Goal: Task Accomplishment & Management: Use online tool/utility

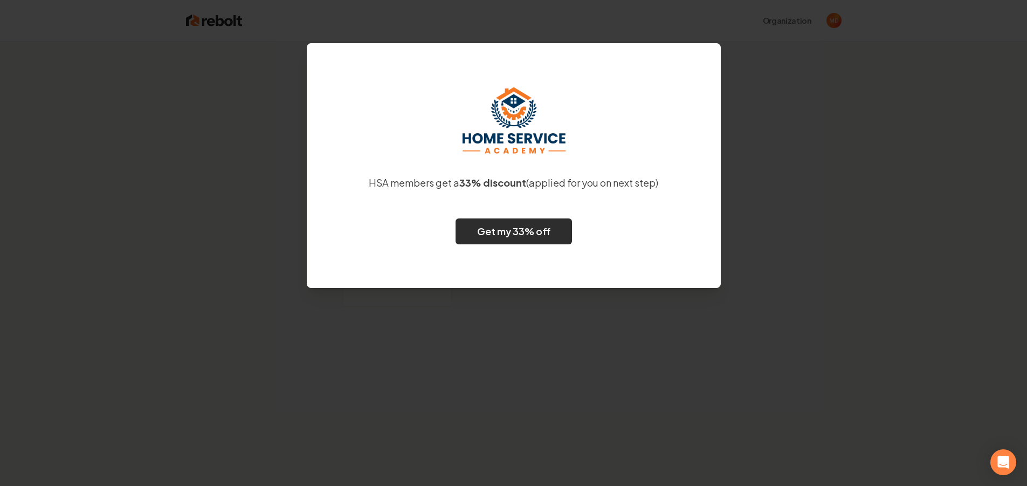
click at [510, 231] on link "Get my 33% off" at bounding box center [513, 231] width 116 height 26
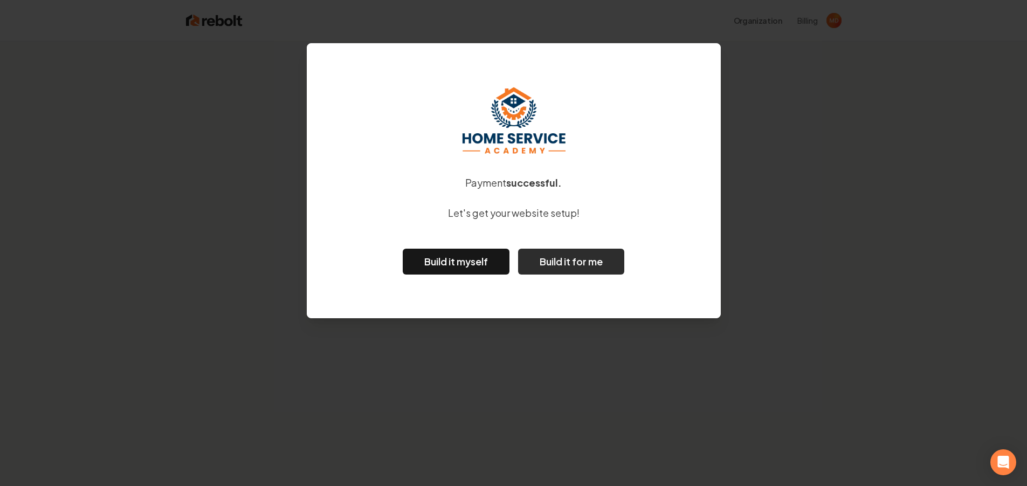
click at [583, 261] on button "Build it for me" at bounding box center [571, 261] width 106 height 26
